Goal: Transaction & Acquisition: Purchase product/service

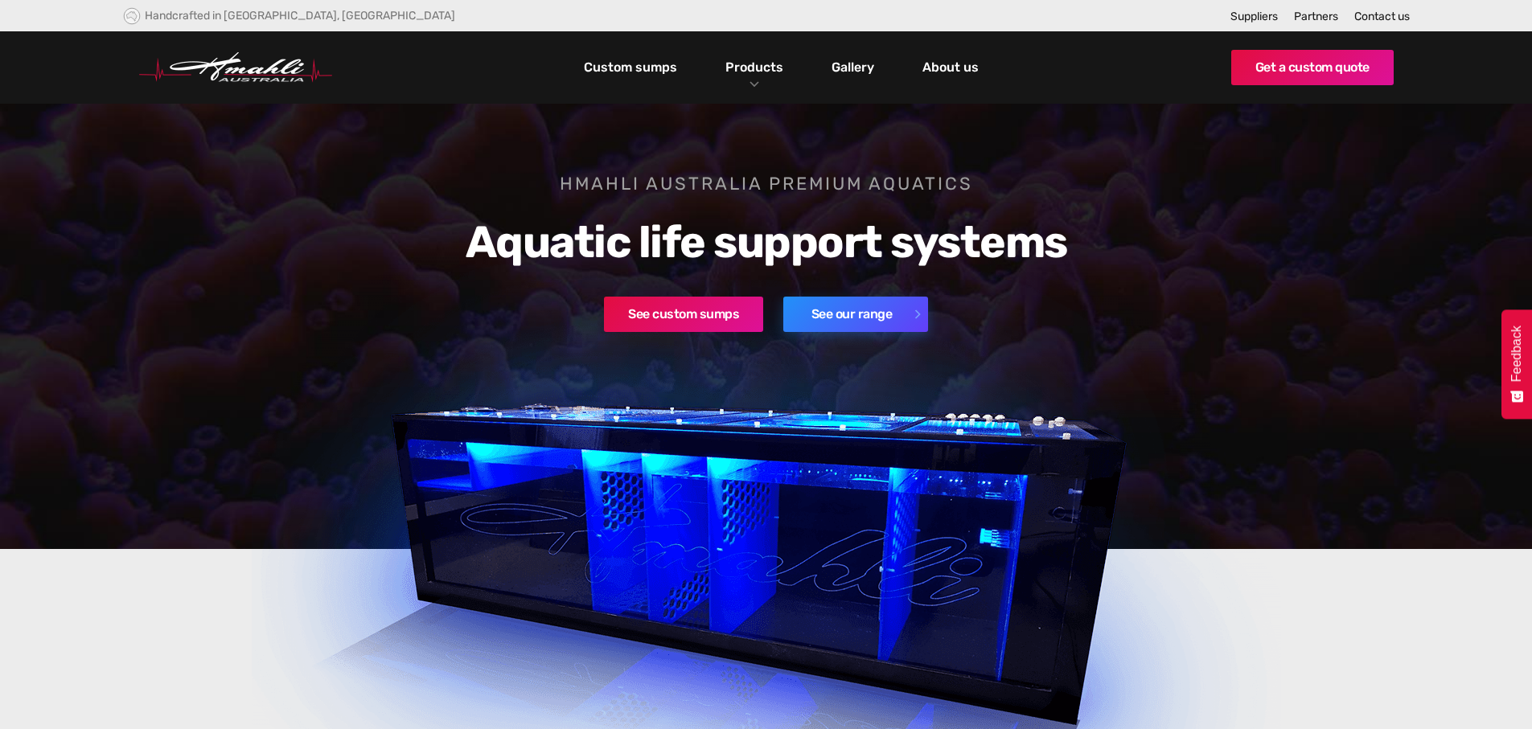
click at [839, 319] on link "See our range" at bounding box center [855, 314] width 145 height 35
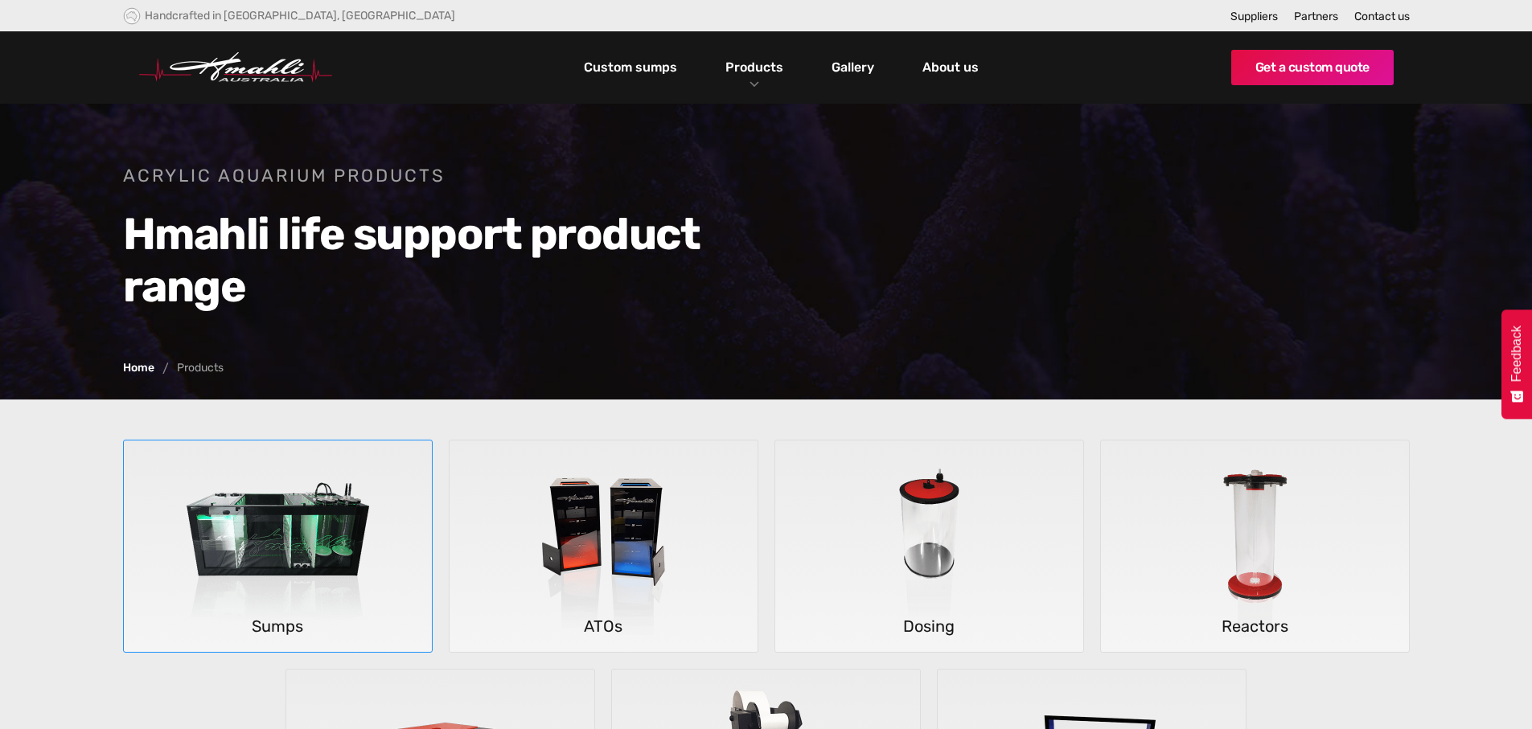
click at [269, 554] on img at bounding box center [277, 547] width 237 height 212
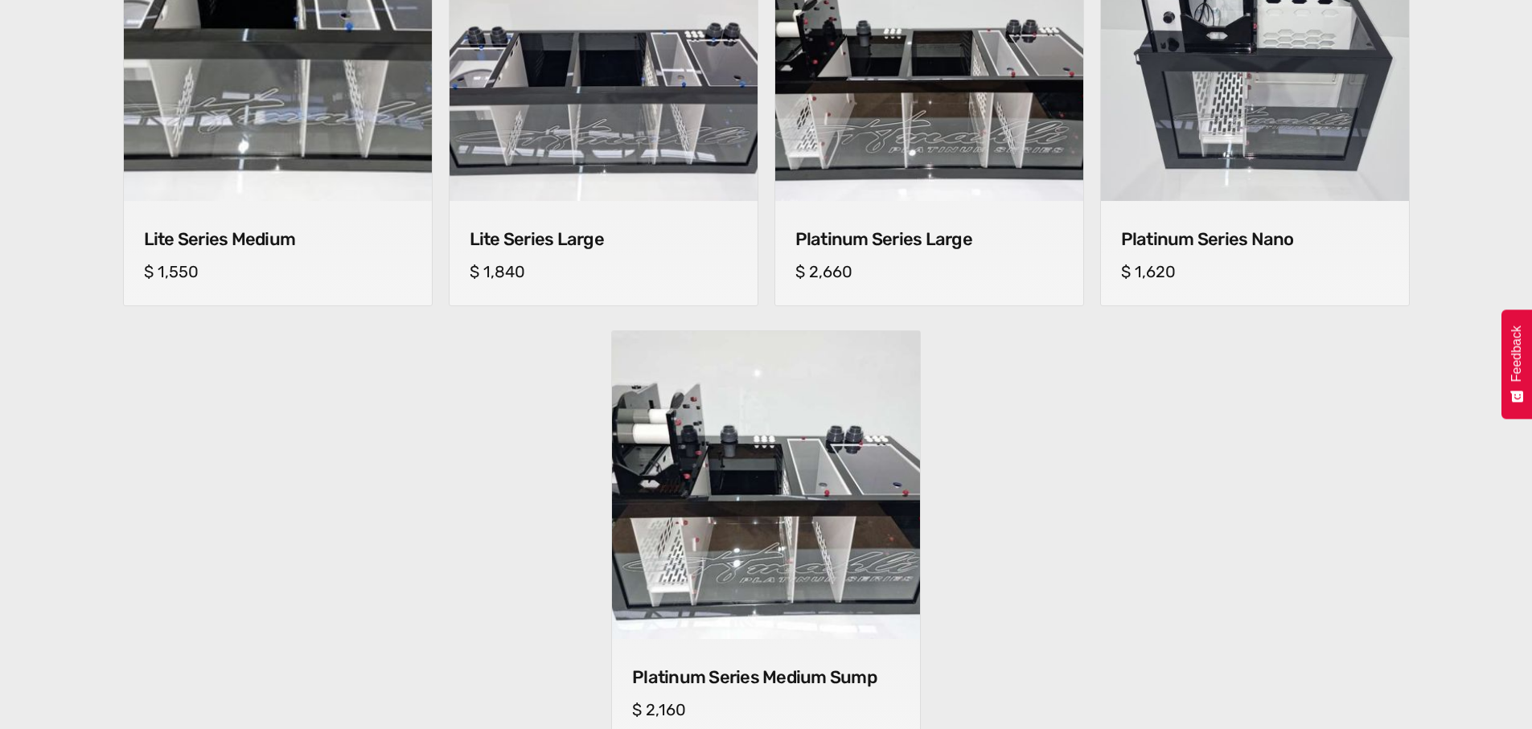
scroll to position [1367, 0]
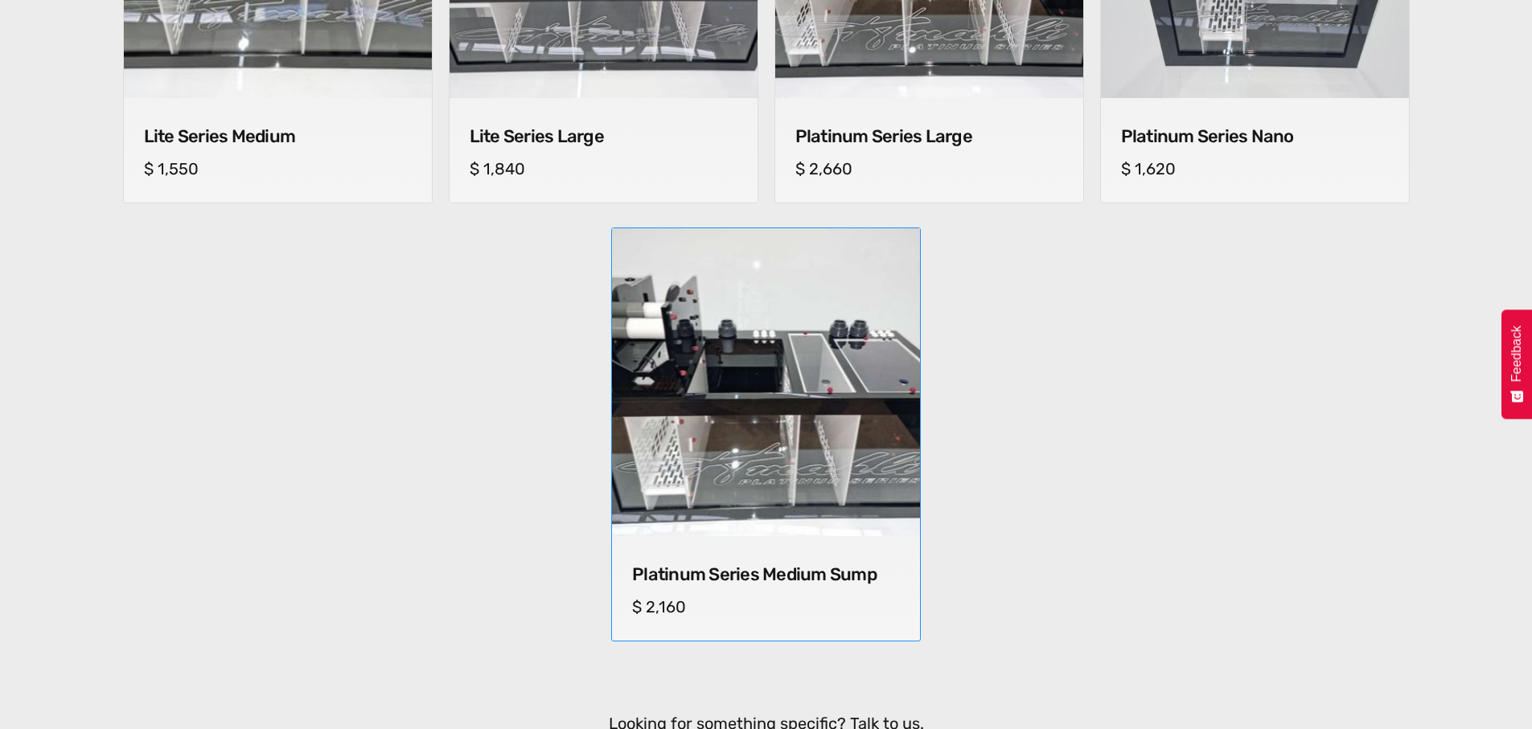
click at [737, 466] on img at bounding box center [765, 382] width 323 height 323
